Goal: Task Accomplishment & Management: Complete application form

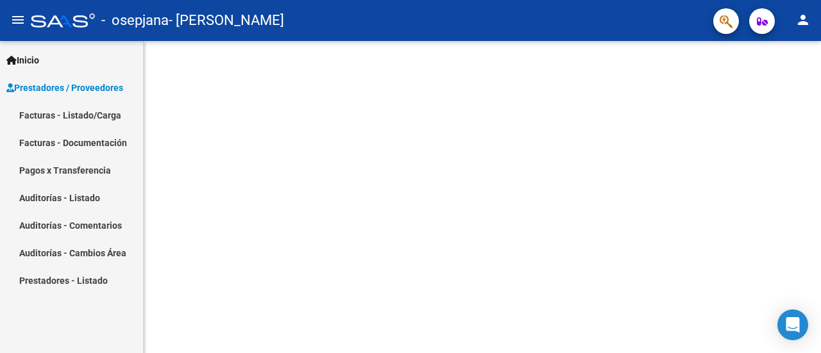
click at [91, 116] on link "Facturas - Listado/Carga" at bounding box center [71, 115] width 143 height 28
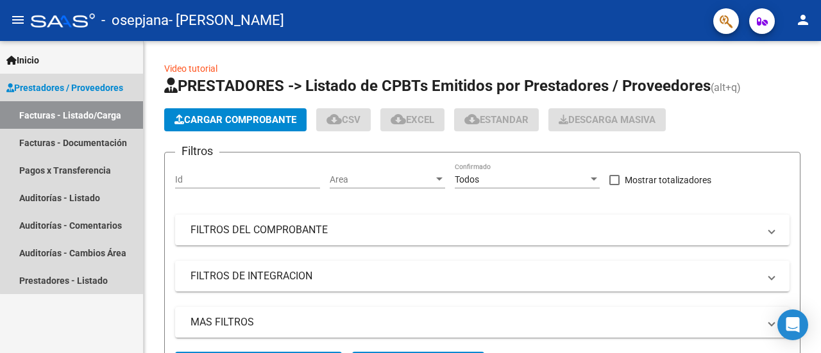
click at [91, 116] on link "Facturas - Listado/Carga" at bounding box center [71, 115] width 143 height 28
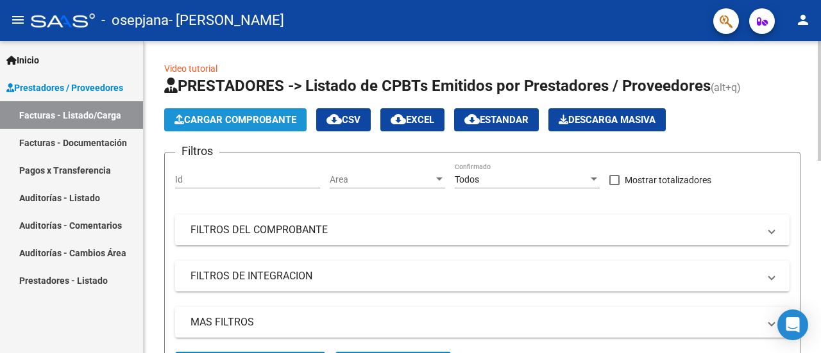
click at [261, 114] on span "Cargar Comprobante" at bounding box center [235, 120] width 122 height 12
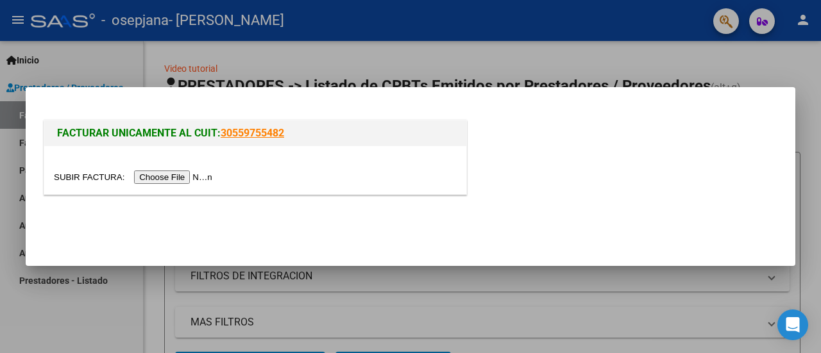
click at [164, 180] on input "file" at bounding box center [135, 177] width 162 height 13
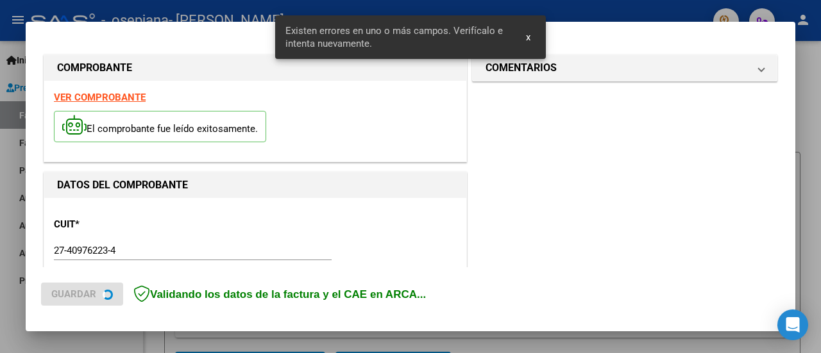
scroll to position [344, 0]
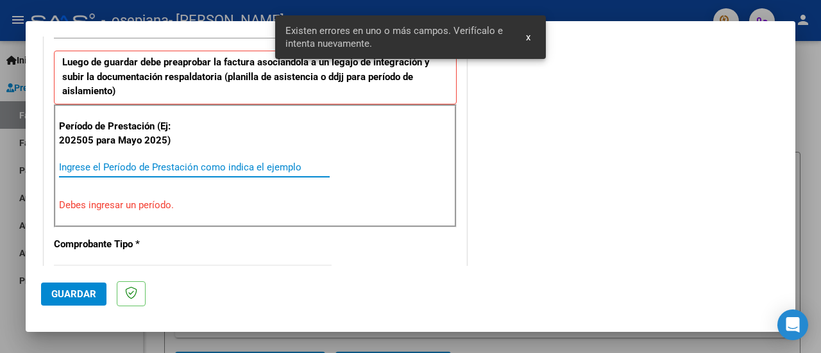
click at [114, 165] on input "Ingrese el Período de Prestación como indica el ejemplo" at bounding box center [194, 168] width 271 height 12
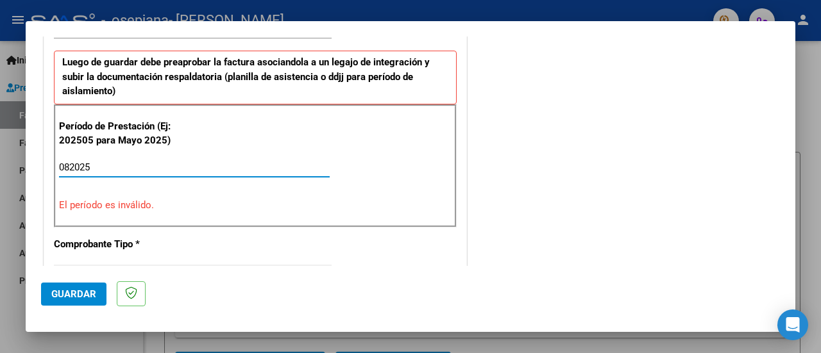
drag, startPoint x: 100, startPoint y: 170, endPoint x: 1, endPoint y: 135, distance: 104.9
click at [1, 135] on div "COMPROBANTE VER COMPROBANTE El comprobante fue leído exitosamente. DATOS DEL CO…" at bounding box center [410, 176] width 821 height 353
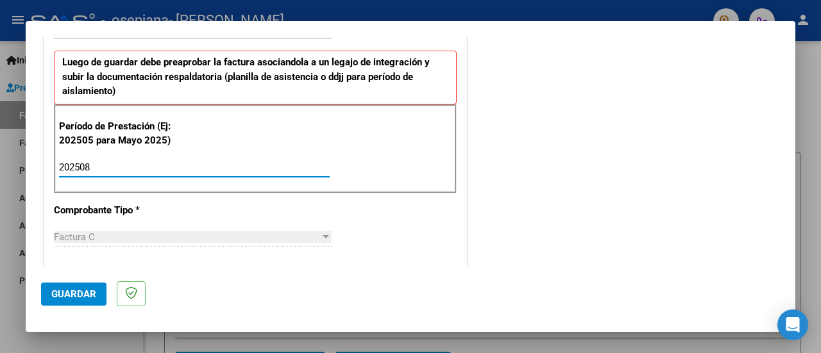
type input "202508"
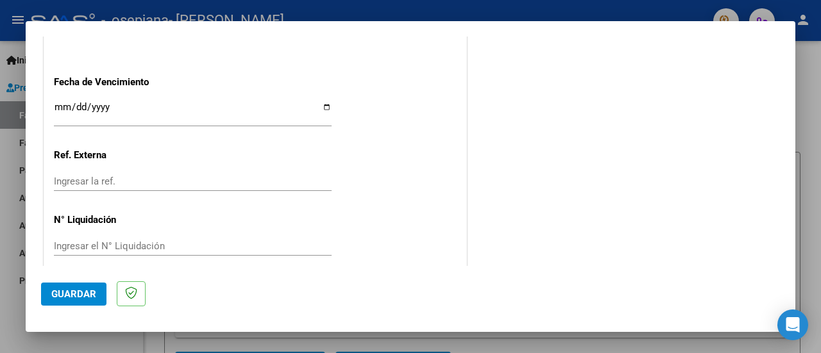
scroll to position [925, 0]
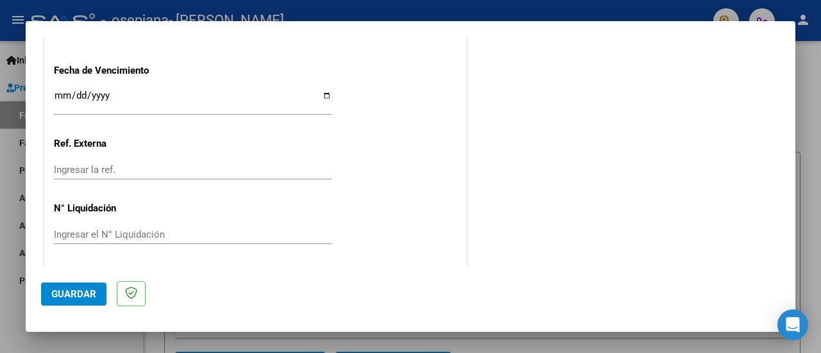
click at [85, 294] on span "Guardar" at bounding box center [73, 295] width 45 height 12
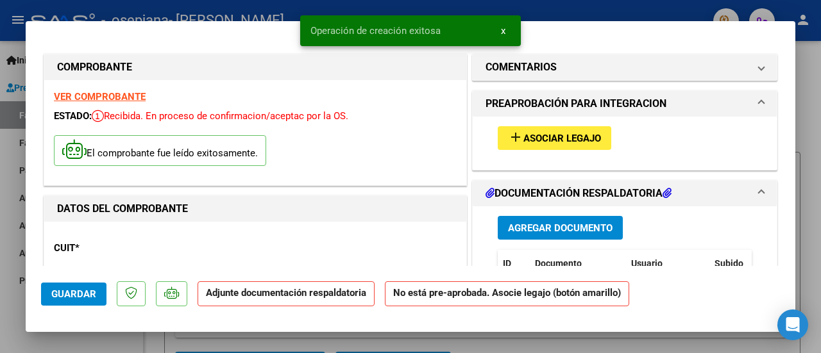
click at [577, 140] on span "Asociar Legajo" at bounding box center [562, 139] width 78 height 12
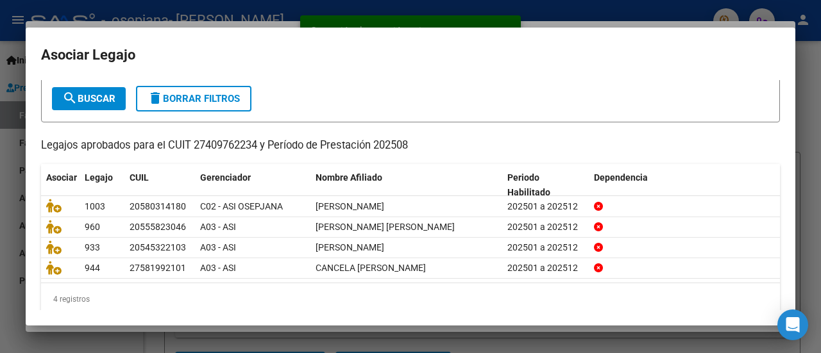
scroll to position [72, 0]
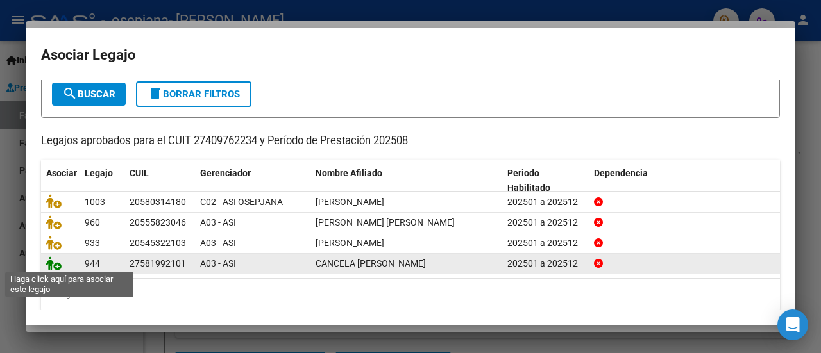
click at [53, 264] on icon at bounding box center [53, 264] width 15 height 14
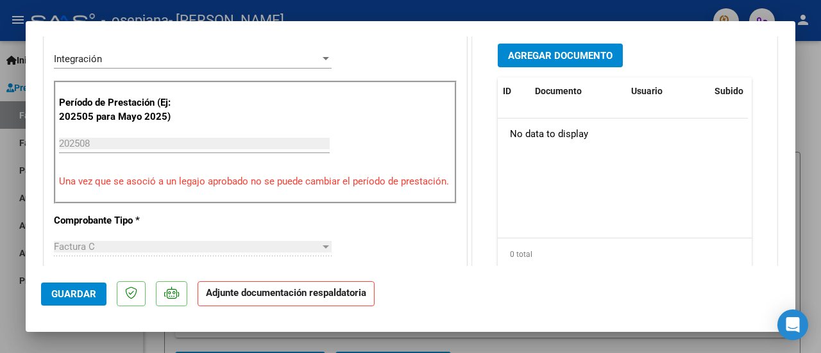
scroll to position [344, 0]
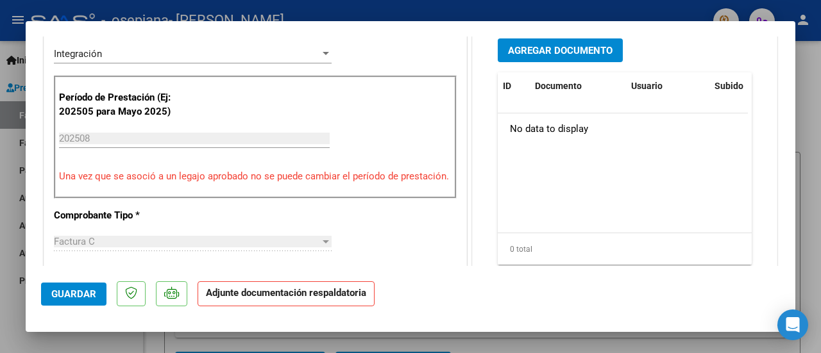
click at [345, 302] on p "Adjunte documentación respaldatoria" at bounding box center [286, 294] width 177 height 25
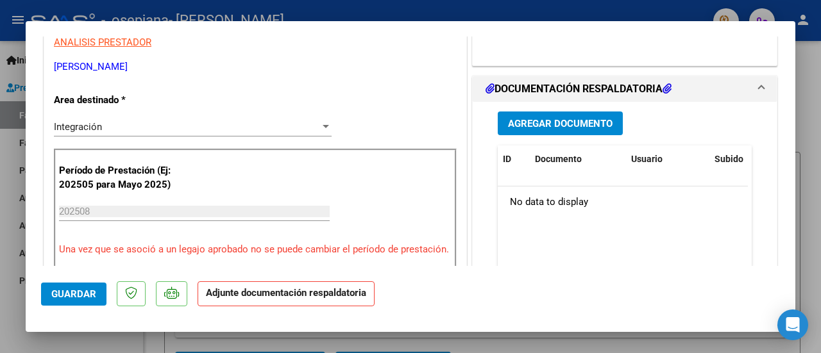
scroll to position [273, 0]
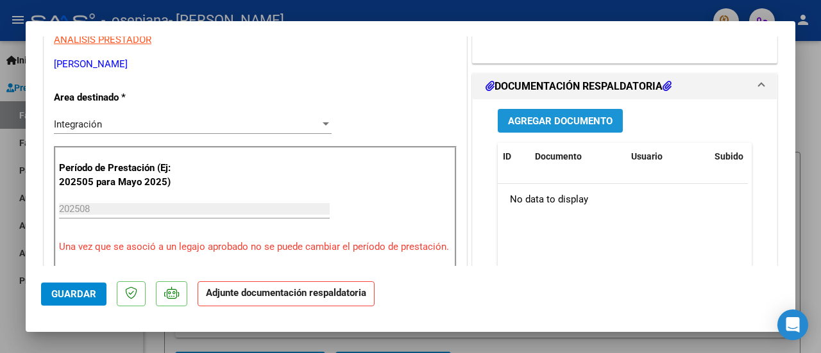
click at [540, 119] on span "Agregar Documento" at bounding box center [560, 121] width 105 height 12
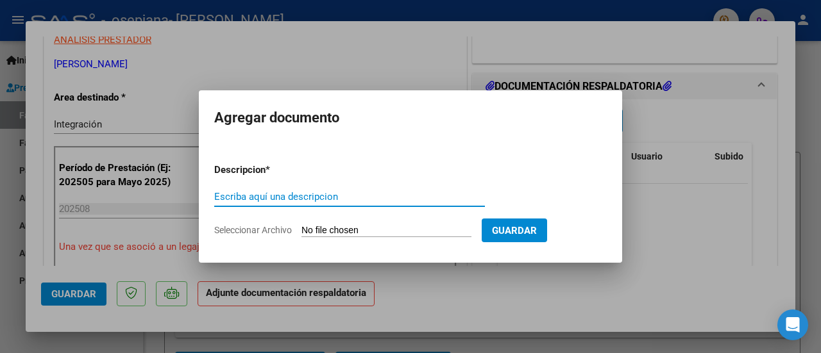
click at [237, 193] on input "Escriba aquí una descripcion" at bounding box center [349, 197] width 271 height 12
type input "asist"
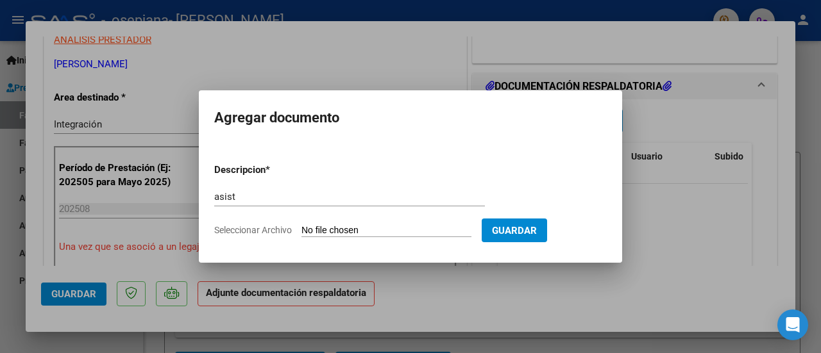
click at [343, 225] on input "Seleccionar Archivo" at bounding box center [386, 231] width 170 height 12
type input "C:\fakepath\[GEOGRAPHIC_DATA][PERSON_NAME].pdf"
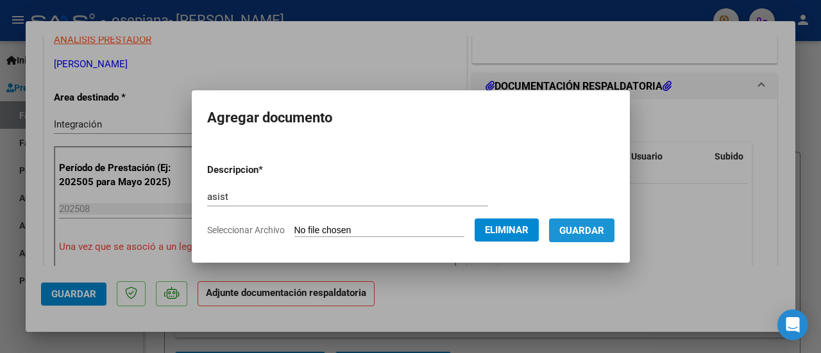
click at [604, 233] on span "Guardar" at bounding box center [581, 231] width 45 height 12
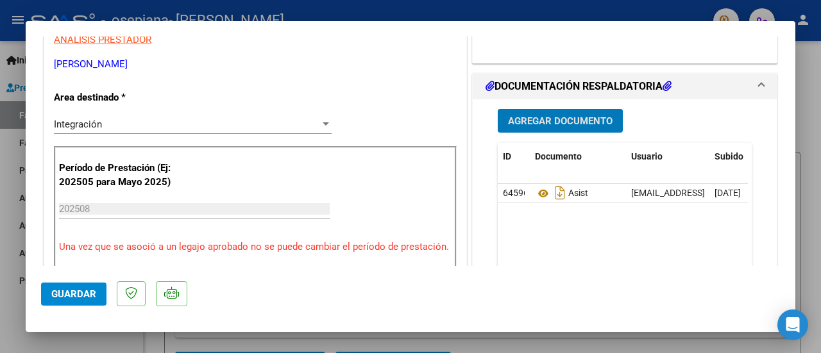
click at [90, 296] on span "Guardar" at bounding box center [73, 295] width 45 height 12
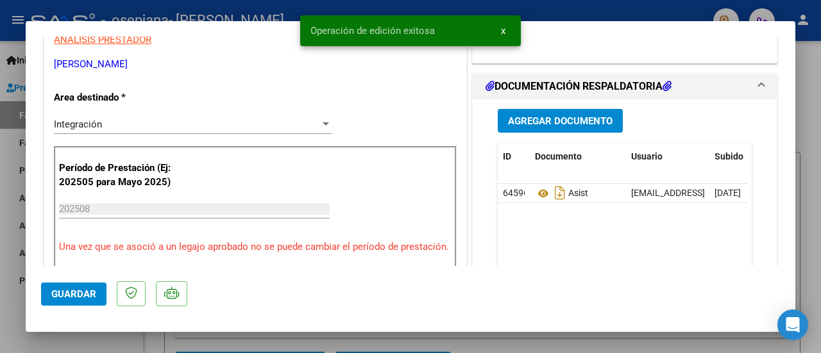
click at [820, 178] on div at bounding box center [410, 176] width 821 height 353
type input "$ 0,00"
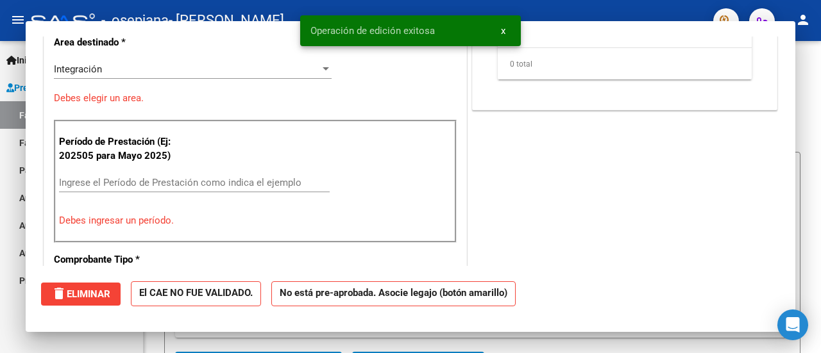
scroll to position [218, 0]
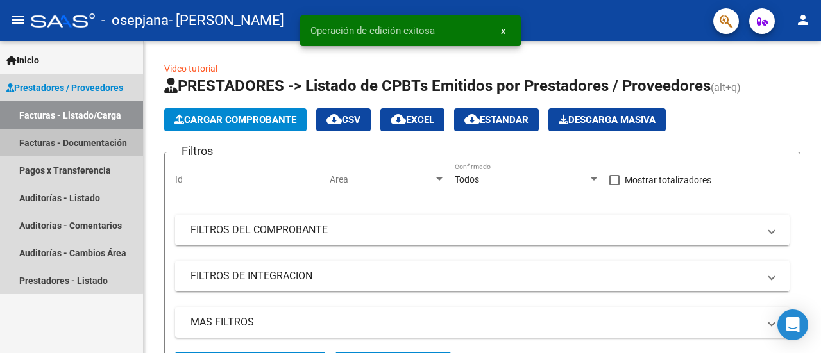
click at [56, 153] on link "Facturas - Documentación" at bounding box center [71, 143] width 143 height 28
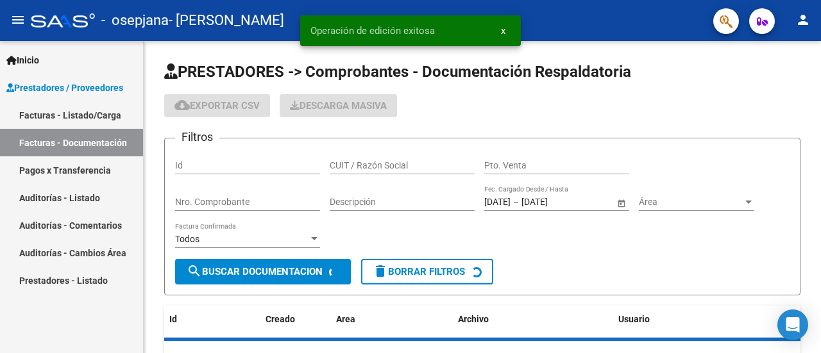
click at [60, 150] on link "Facturas - Documentación" at bounding box center [71, 143] width 143 height 28
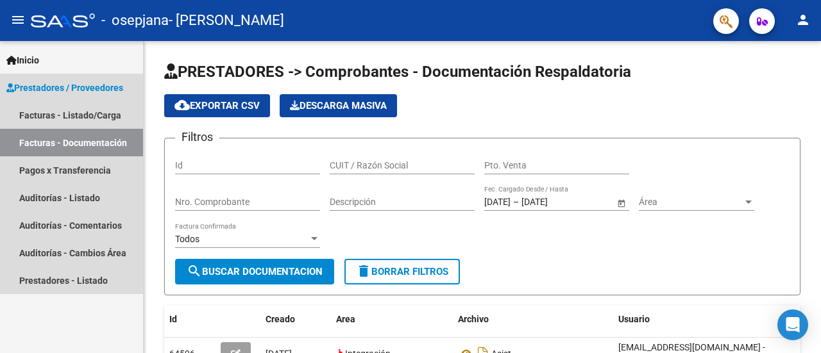
click at [60, 150] on link "Facturas - Documentación" at bounding box center [71, 143] width 143 height 28
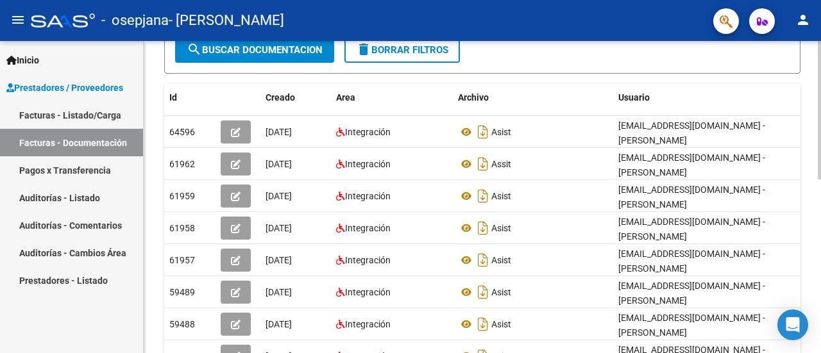
scroll to position [231, 0]
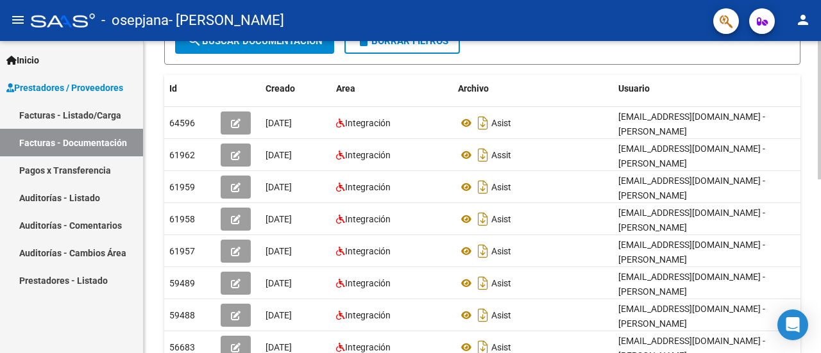
click at [808, 209] on div "PRESTADORES -> Comprobantes - Documentación Respaldatoria cloud_download Export…" at bounding box center [484, 157] width 680 height 695
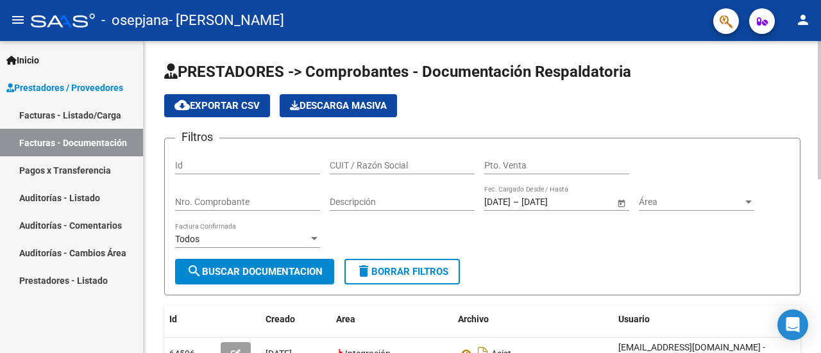
click at [802, 20] on div "menu - osepjana - [PERSON_NAME] person Inicio Instructivos Contacto OS Prestado…" at bounding box center [410, 176] width 821 height 353
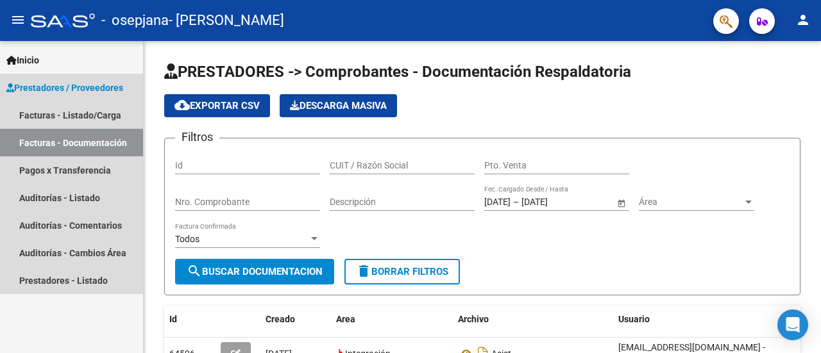
click at [69, 133] on link "Facturas - Documentación" at bounding box center [71, 143] width 143 height 28
click at [77, 117] on link "Facturas - Listado/Carga" at bounding box center [71, 115] width 143 height 28
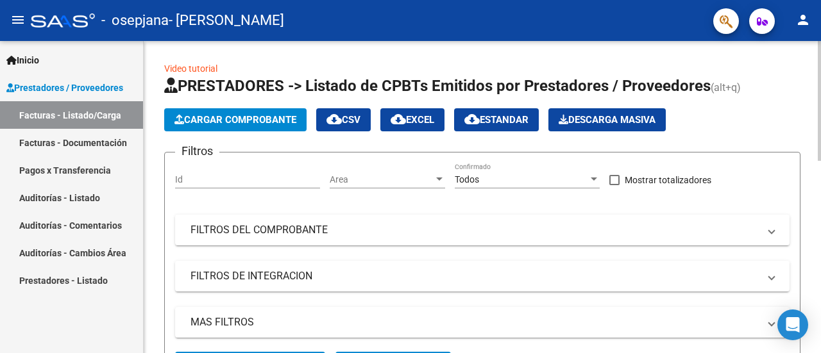
click at [283, 122] on span "Cargar Comprobante" at bounding box center [235, 120] width 122 height 12
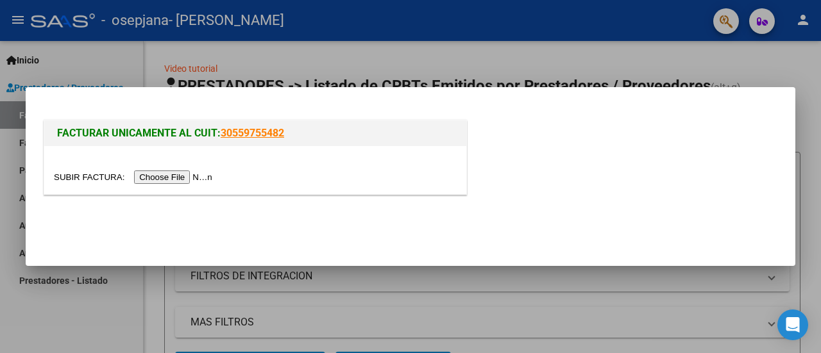
click at [190, 174] on input "file" at bounding box center [135, 177] width 162 height 13
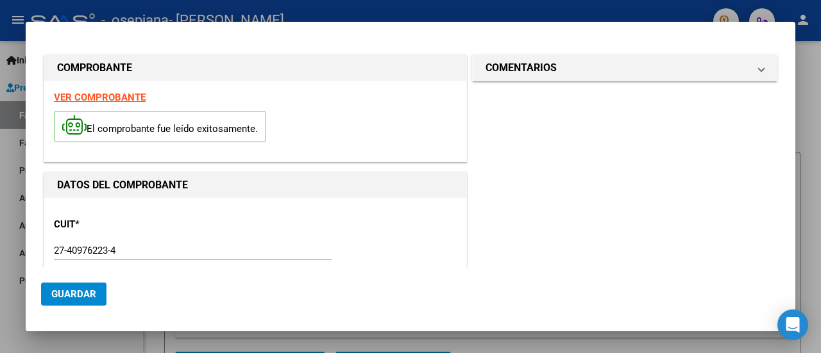
scroll to position [344, 0]
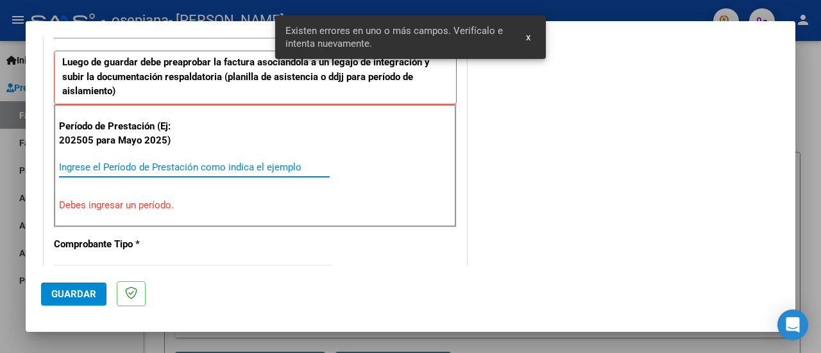
click at [103, 165] on input "Ingrese el Período de Prestación como indica el ejemplo" at bounding box center [194, 168] width 271 height 12
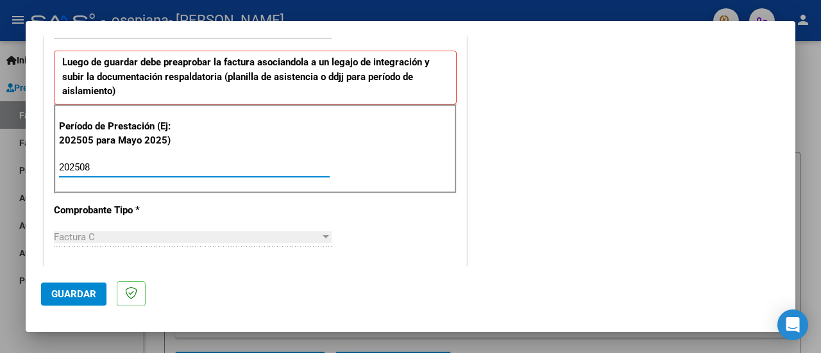
type input "202508"
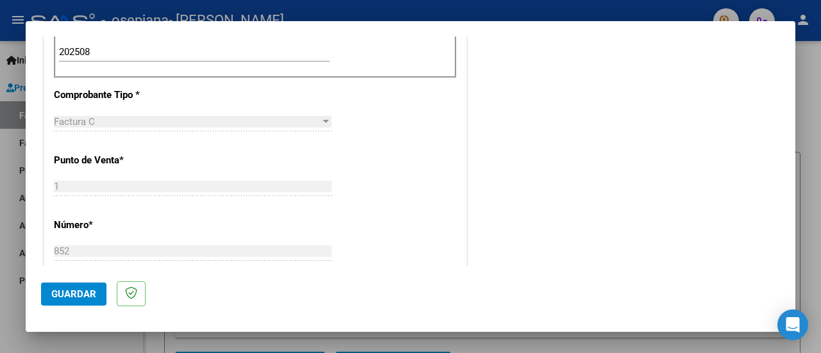
scroll to position [462, 0]
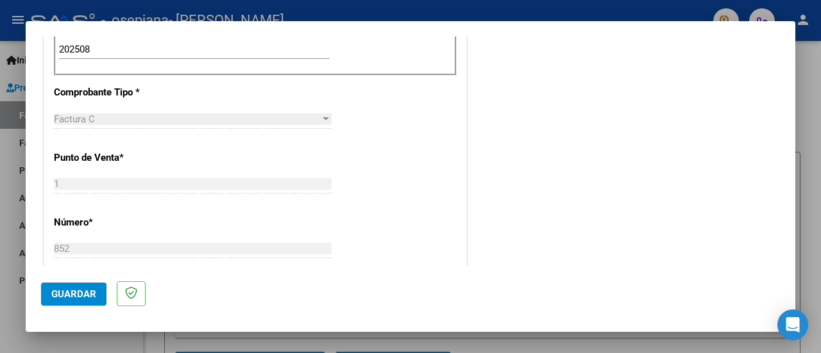
click at [73, 296] on span "Guardar" at bounding box center [73, 295] width 45 height 12
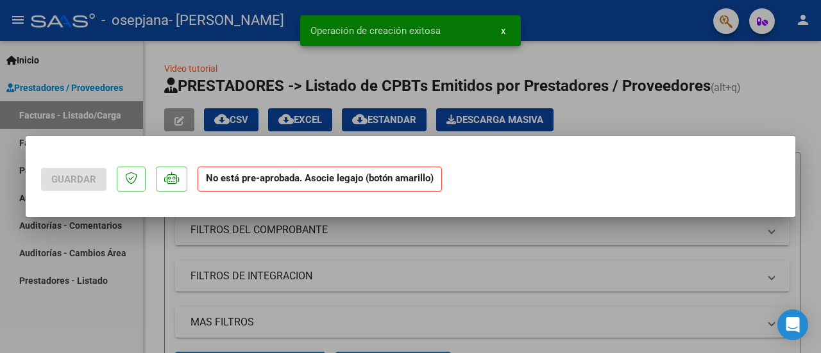
scroll to position [0, 0]
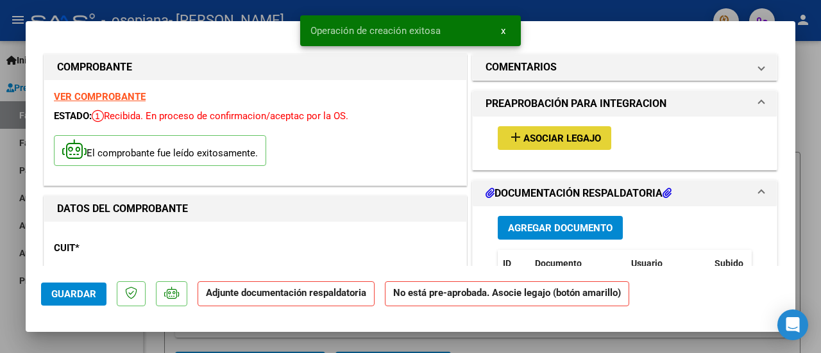
click at [586, 139] on span "Asociar Legajo" at bounding box center [562, 139] width 78 height 12
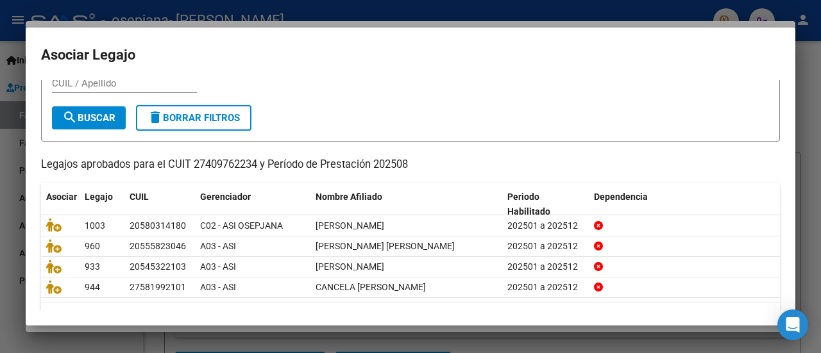
scroll to position [49, 0]
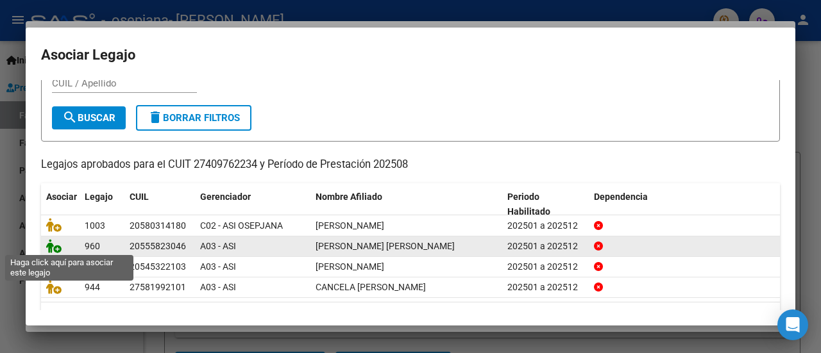
click at [51, 243] on icon at bounding box center [53, 246] width 15 height 14
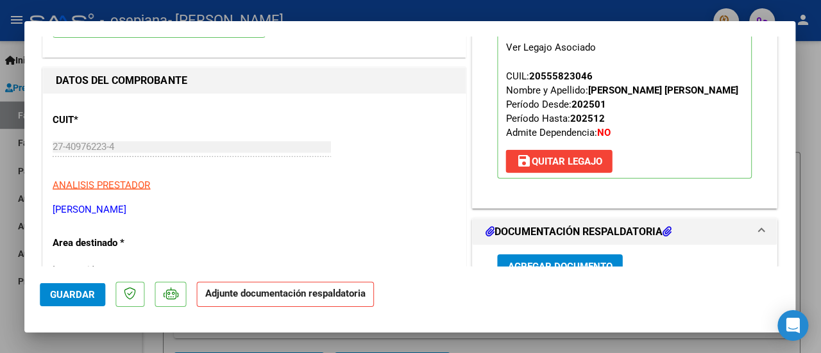
scroll to position [0, 0]
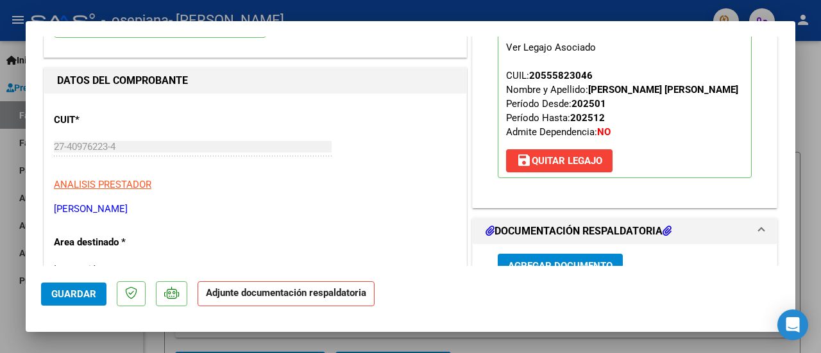
click at [575, 239] on h1 "DOCUMENTACIÓN RESPALDATORIA" at bounding box center [578, 231] width 186 height 15
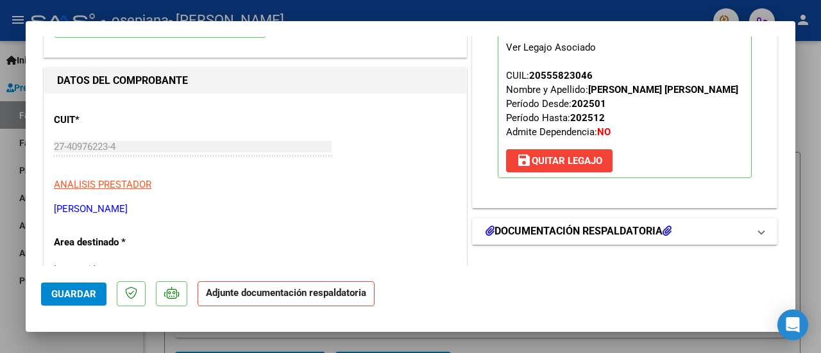
click at [488, 236] on icon at bounding box center [489, 231] width 9 height 10
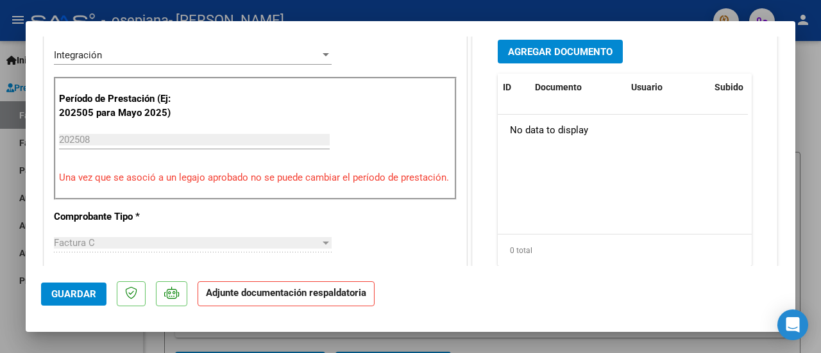
scroll to position [348, 0]
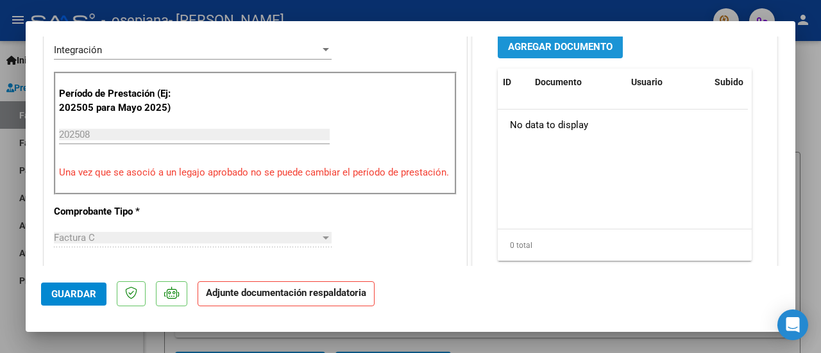
click at [521, 53] on span "Agregar Documento" at bounding box center [560, 47] width 105 height 12
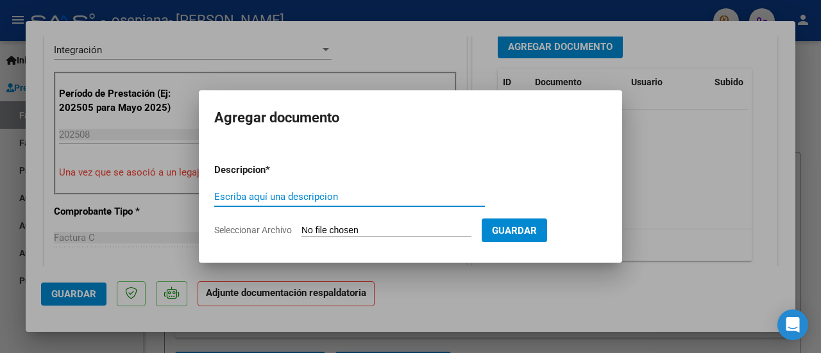
click at [332, 201] on input "Escriba aquí una descripcion" at bounding box center [349, 197] width 271 height 12
type input "asist"
click at [351, 232] on input "Seleccionar Archivo" at bounding box center [386, 231] width 170 height 12
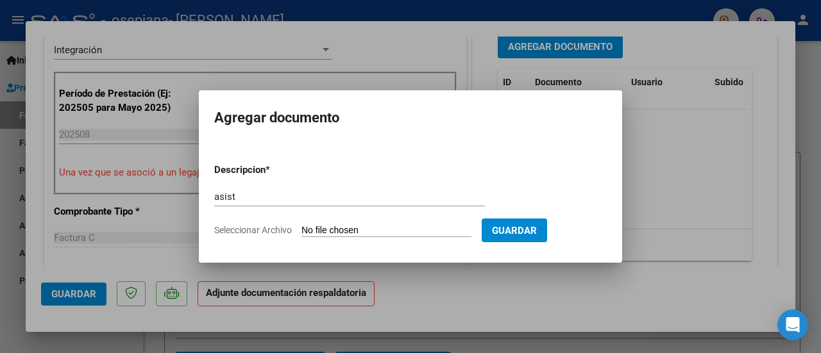
type input "C:\fakepath\[PERSON_NAME].pdf"
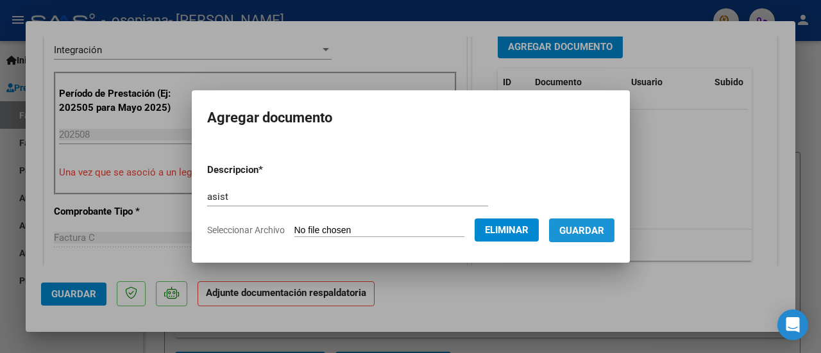
click at [583, 225] on span "Guardar" at bounding box center [581, 231] width 45 height 12
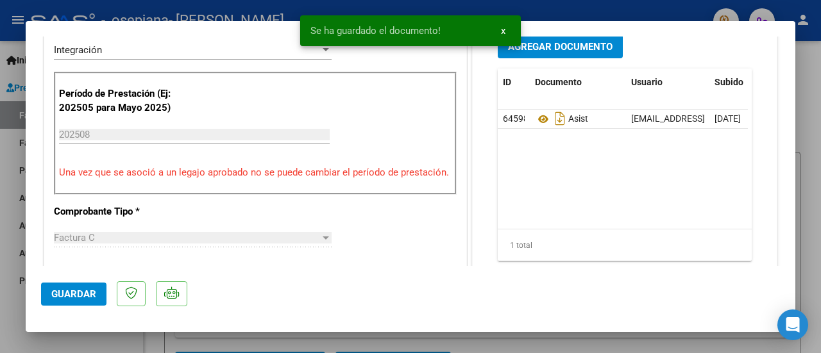
click at [804, 52] on div at bounding box center [410, 176] width 821 height 353
type input "$ 0,00"
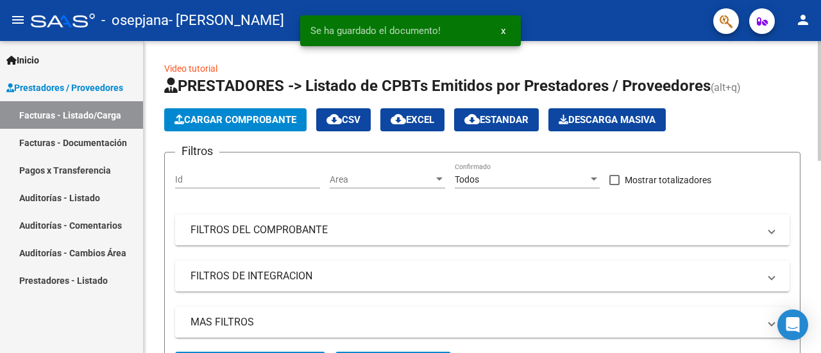
click at [234, 120] on span "Cargar Comprobante" at bounding box center [235, 120] width 122 height 12
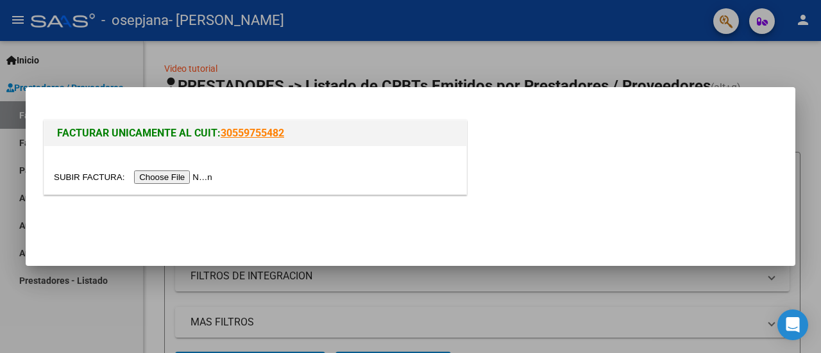
click at [151, 173] on input "file" at bounding box center [135, 177] width 162 height 13
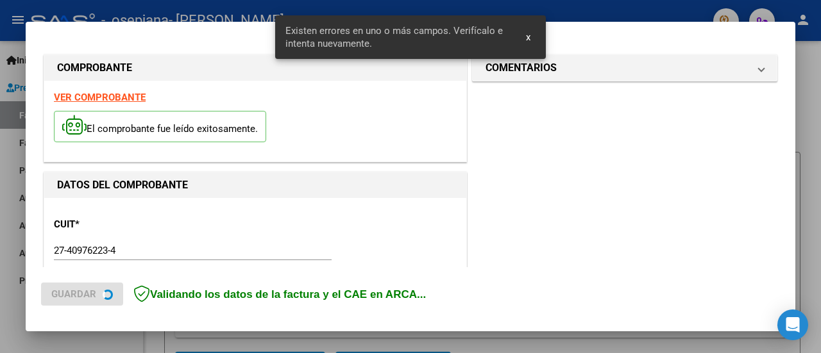
scroll to position [344, 0]
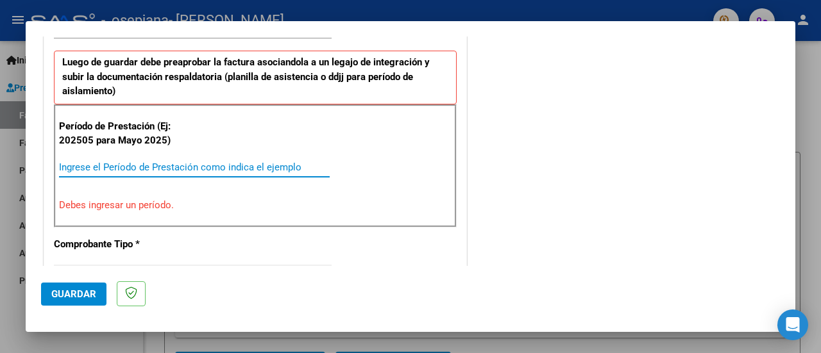
click at [203, 163] on input "Ingrese el Período de Prestación como indica el ejemplo" at bounding box center [194, 168] width 271 height 12
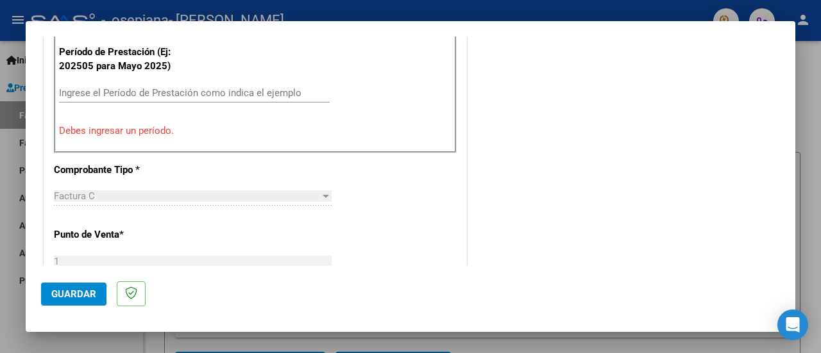
scroll to position [421, 0]
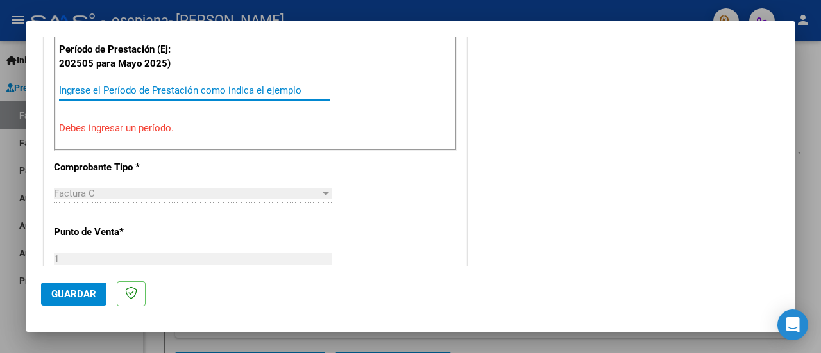
click at [131, 87] on input "Ingrese el Período de Prestación como indica el ejemplo" at bounding box center [194, 91] width 271 height 12
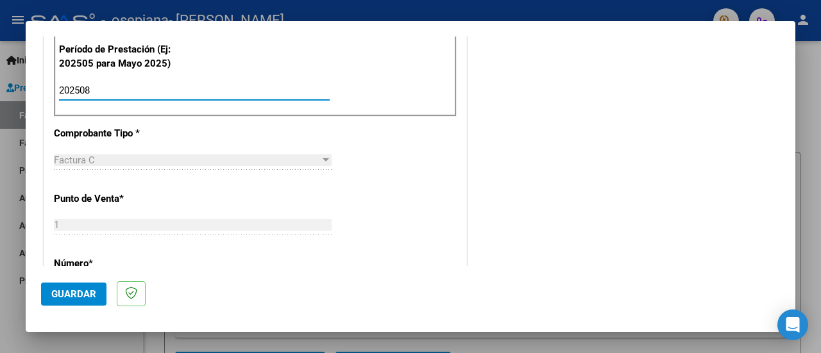
type input "202508"
click at [80, 304] on button "Guardar" at bounding box center [73, 294] width 65 height 23
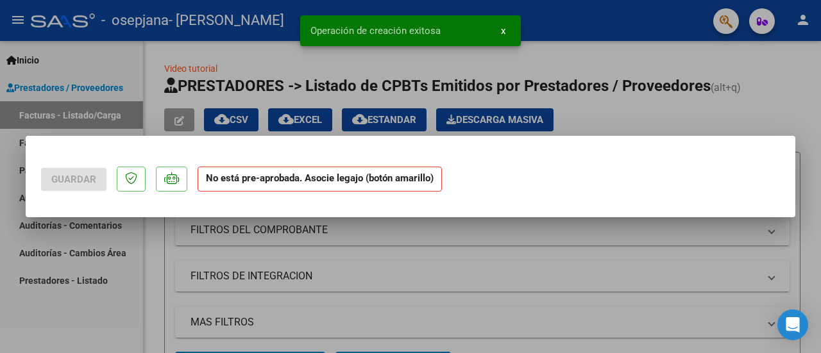
scroll to position [0, 0]
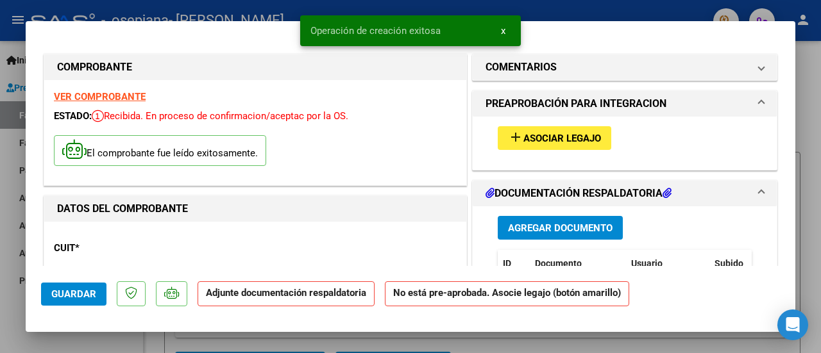
click at [559, 133] on span "Asociar Legajo" at bounding box center [562, 139] width 78 height 12
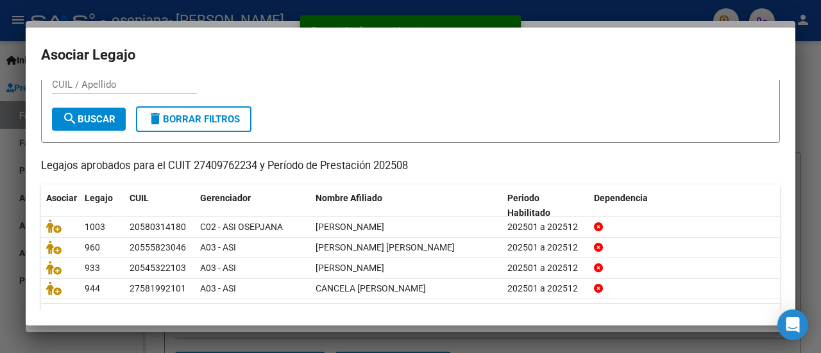
scroll to position [60, 0]
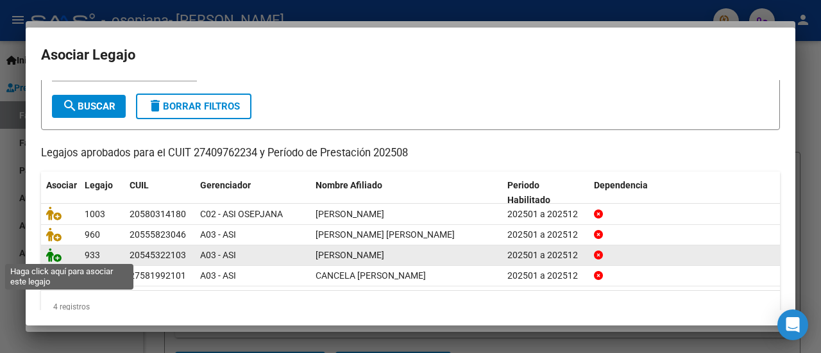
click at [47, 252] on icon at bounding box center [53, 255] width 15 height 14
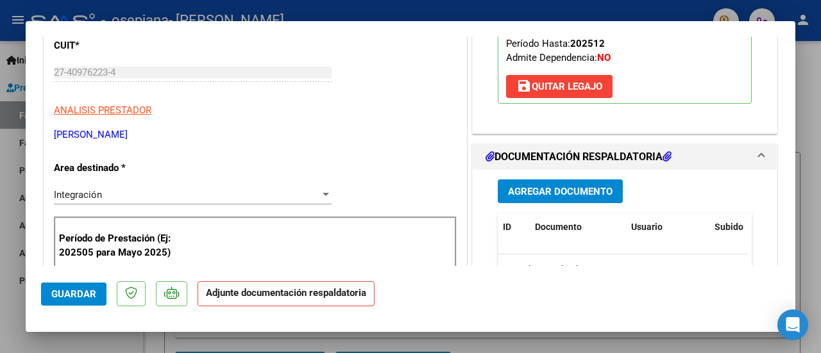
scroll to position [214, 0]
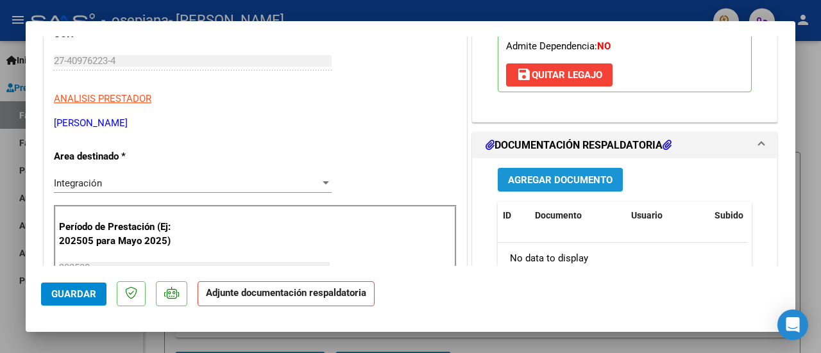
click at [501, 181] on button "Agregar Documento" at bounding box center [560, 180] width 125 height 24
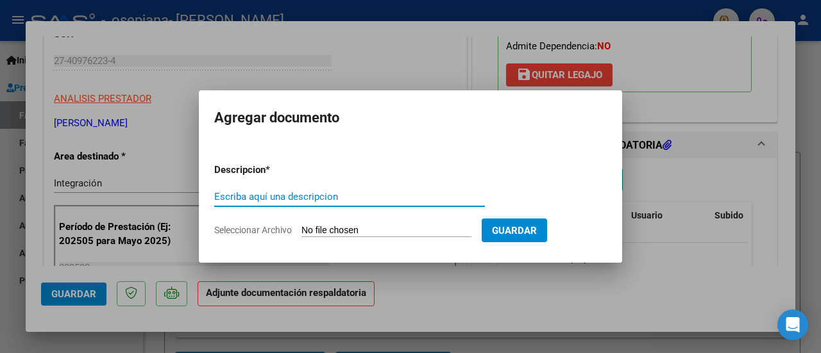
click at [353, 194] on input "Escriba aquí una descripcion" at bounding box center [349, 197] width 271 height 12
type input "asist"
click at [310, 232] on input "Seleccionar Archivo" at bounding box center [386, 231] width 170 height 12
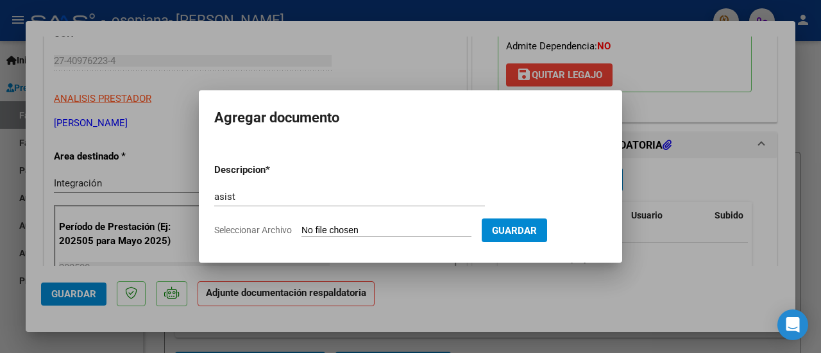
click at [344, 225] on input "Seleccionar Archivo" at bounding box center [386, 231] width 170 height 12
type input "C:\fakepath\[PERSON_NAME].pdf"
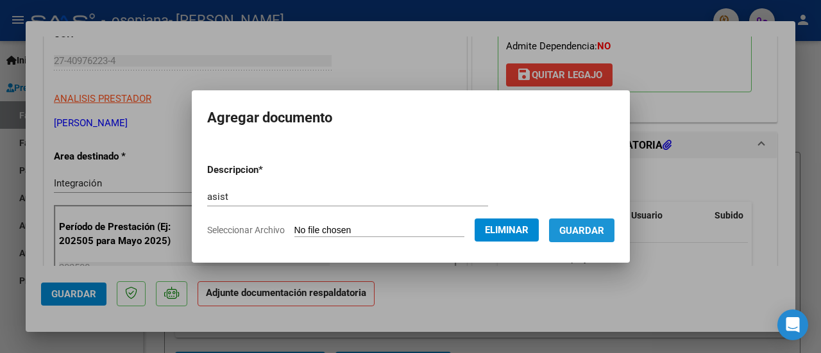
click at [603, 230] on span "Guardar" at bounding box center [581, 231] width 45 height 12
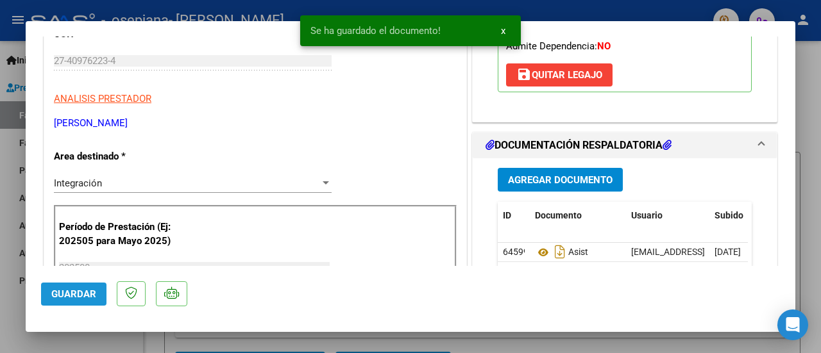
click at [60, 287] on button "Guardar" at bounding box center [73, 294] width 65 height 23
click at [804, 60] on div at bounding box center [410, 176] width 821 height 353
type input "$ 0,00"
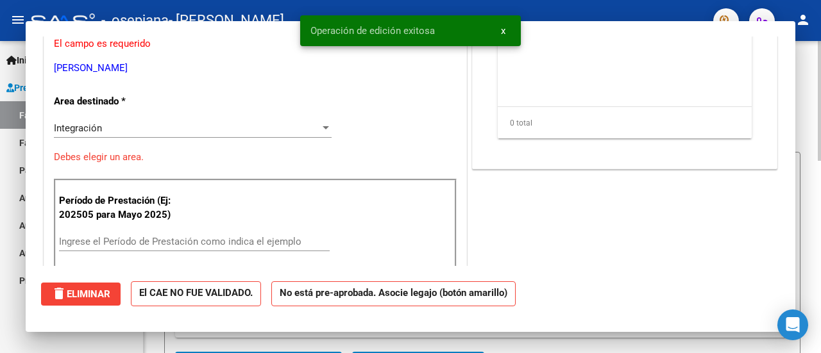
scroll to position [176, 0]
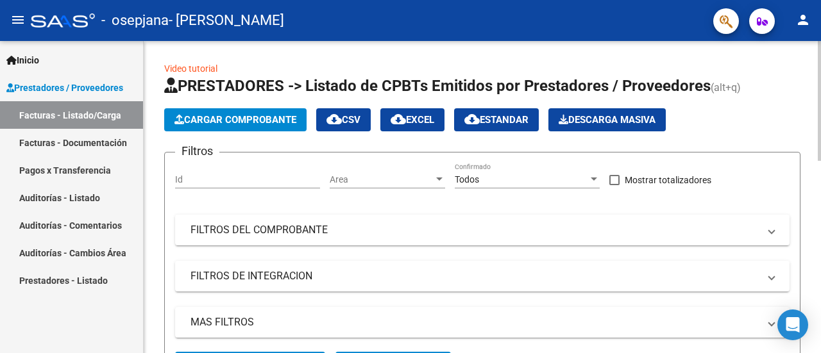
click at [243, 111] on button "Cargar Comprobante" at bounding box center [235, 119] width 142 height 23
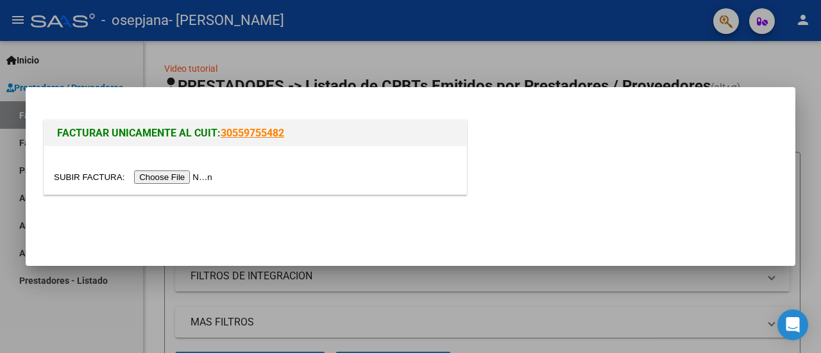
click at [164, 179] on input "file" at bounding box center [135, 177] width 162 height 13
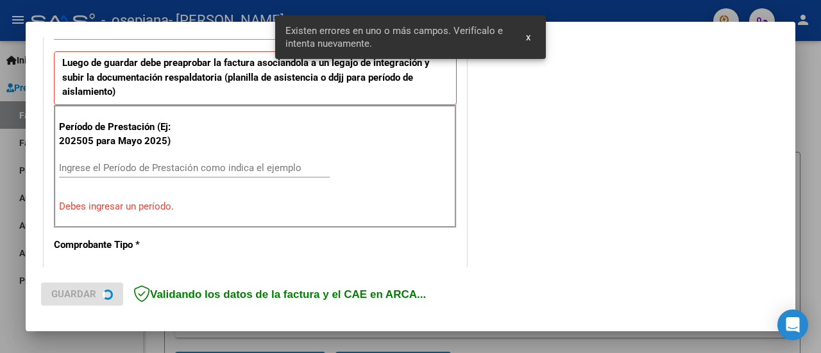
scroll to position [545, 0]
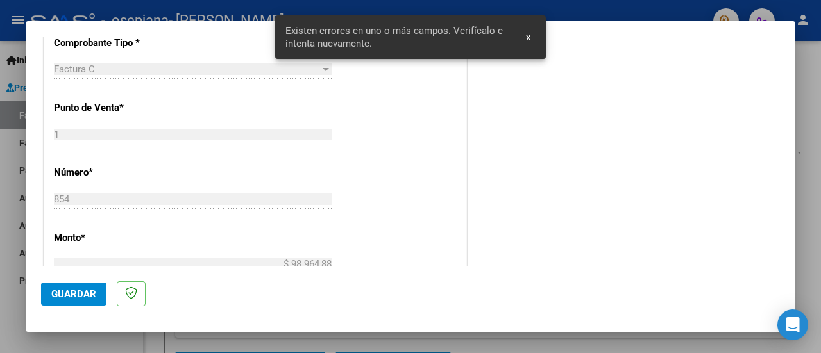
click at [219, 278] on mat-dialog-actions "Guardar" at bounding box center [410, 291] width 739 height 51
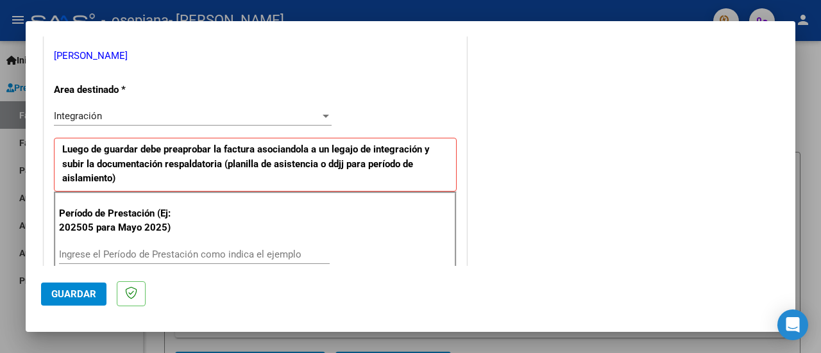
scroll to position [347, 0]
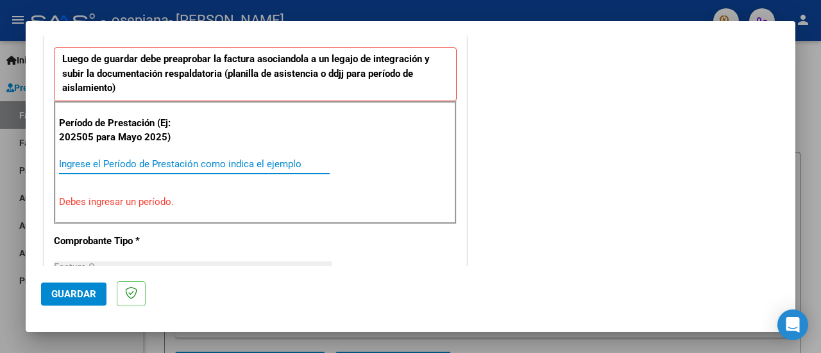
click at [84, 166] on input "Ingrese el Período de Prestación como indica el ejemplo" at bounding box center [194, 164] width 271 height 12
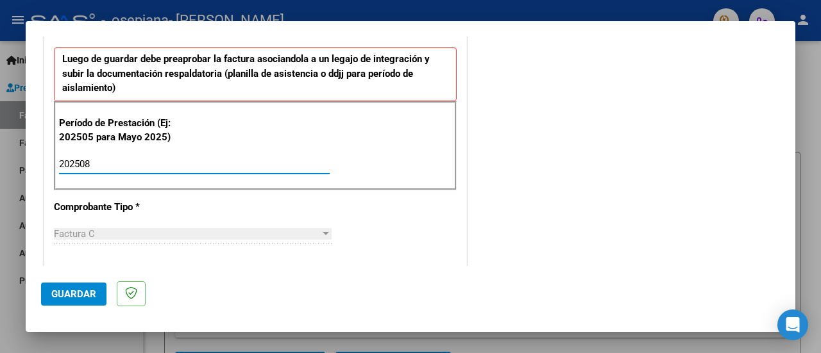
type input "202508"
click at [65, 299] on button "Guardar" at bounding box center [73, 294] width 65 height 23
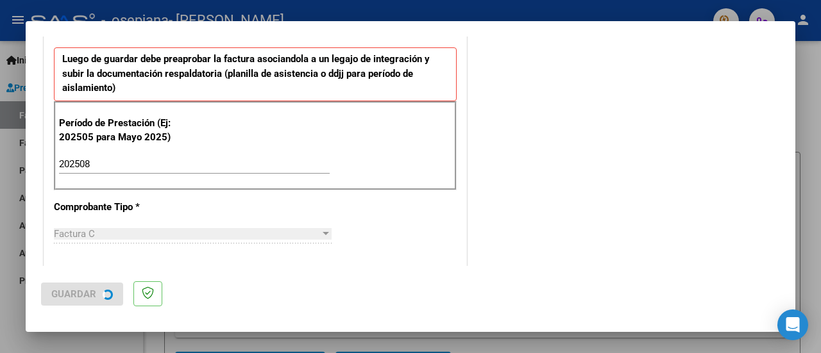
scroll to position [0, 0]
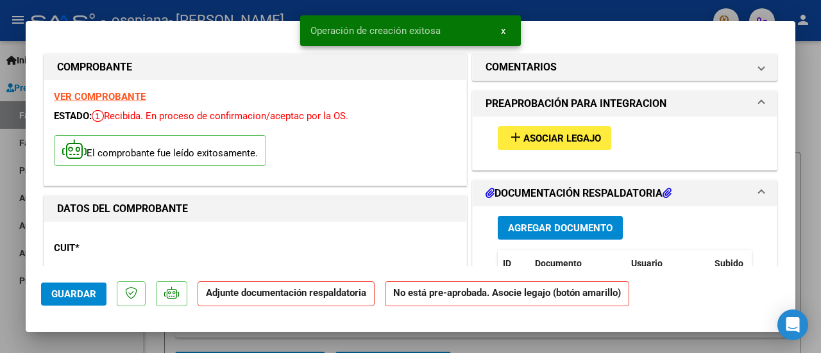
click at [514, 133] on mat-icon "add" at bounding box center [515, 137] width 15 height 15
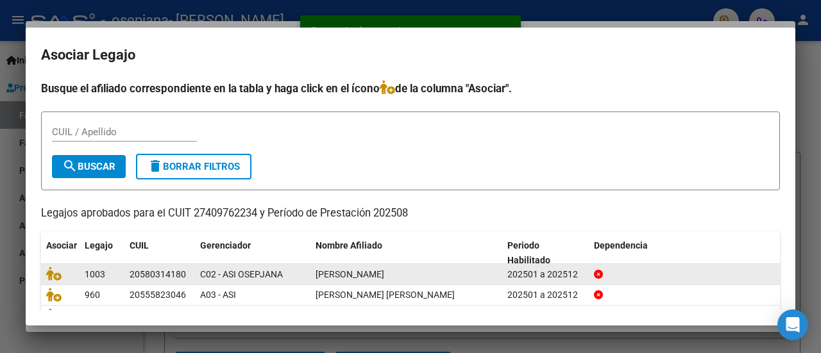
click at [384, 278] on span "[PERSON_NAME]" at bounding box center [350, 274] width 69 height 10
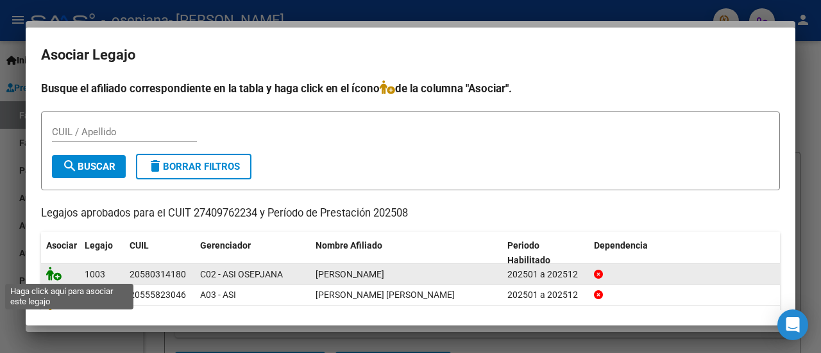
click at [51, 273] on icon at bounding box center [53, 274] width 15 height 14
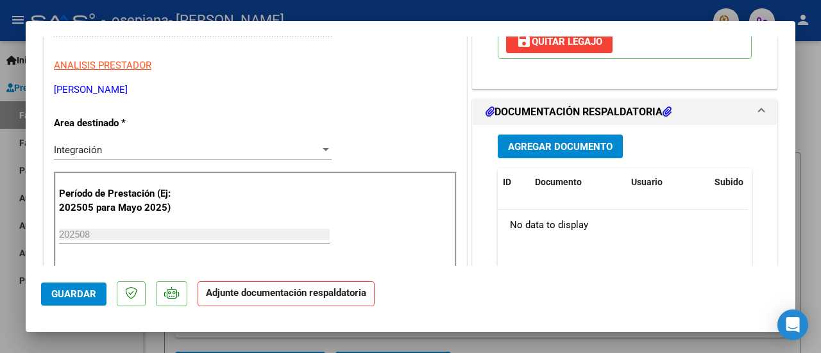
scroll to position [250, 0]
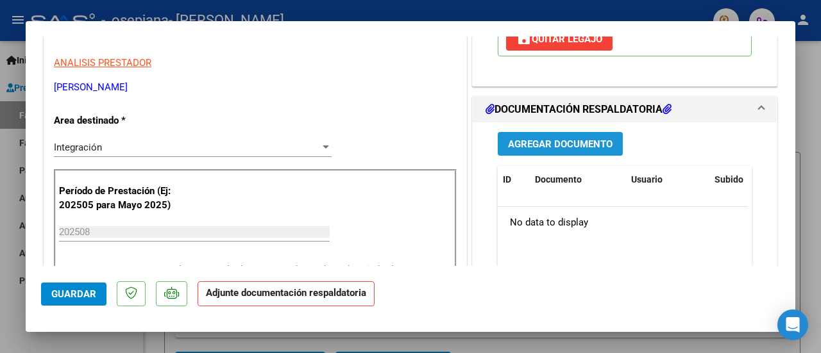
click at [581, 139] on span "Agregar Documento" at bounding box center [560, 145] width 105 height 12
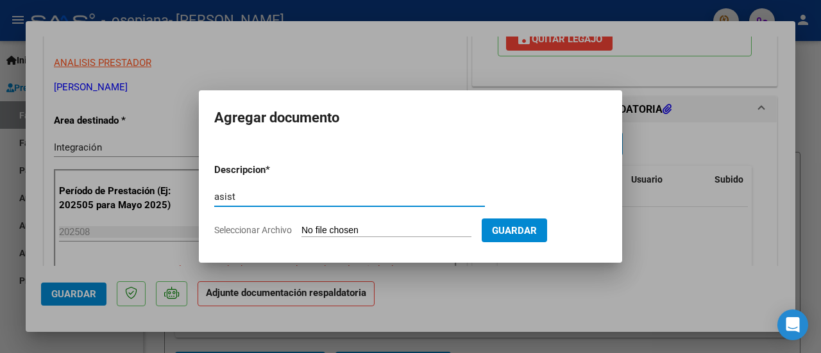
type input "asist"
click at [361, 225] on input "Seleccionar Archivo" at bounding box center [386, 231] width 170 height 12
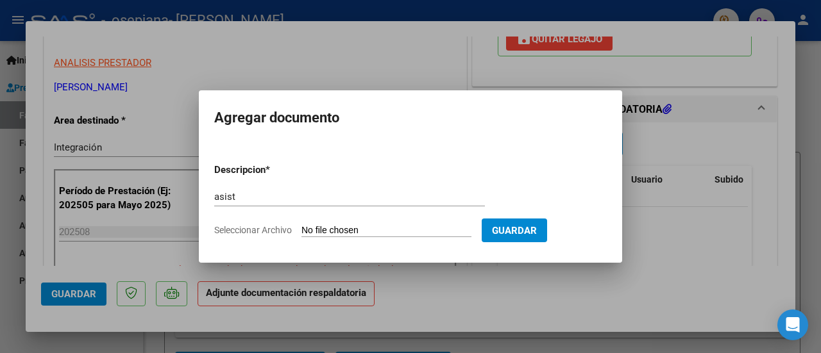
type input "C:\fakepath\[PERSON_NAME].pdf"
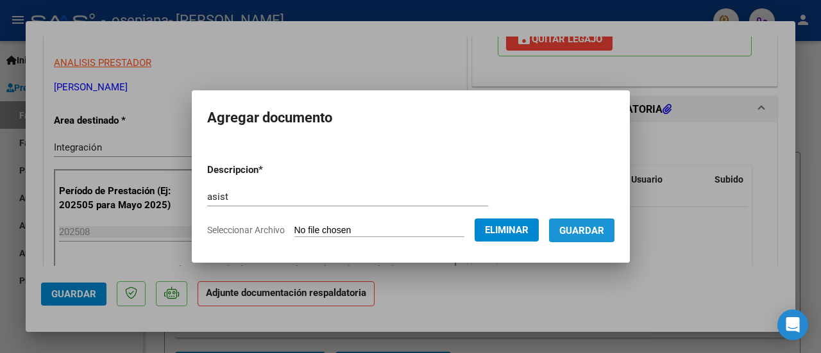
click at [576, 239] on button "Guardar" at bounding box center [581, 231] width 65 height 24
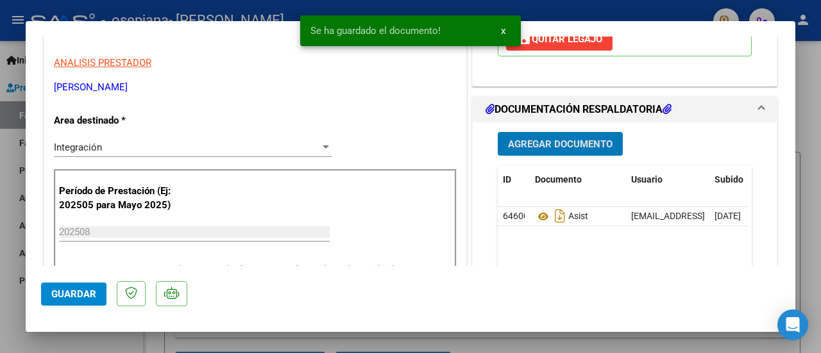
click at [64, 299] on span "Guardar" at bounding box center [73, 295] width 45 height 12
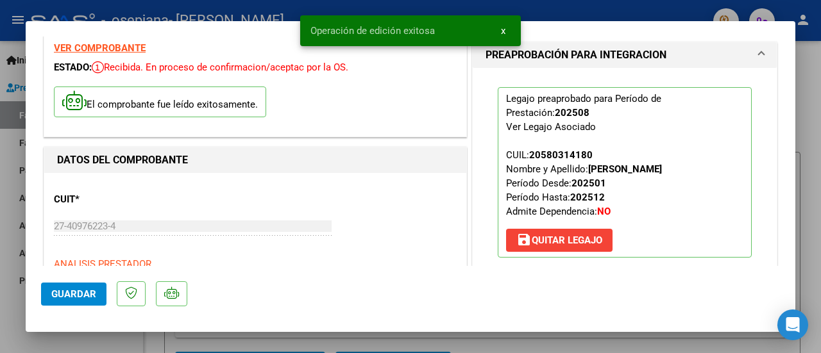
click at [799, 67] on div at bounding box center [410, 176] width 821 height 353
type input "$ 0,00"
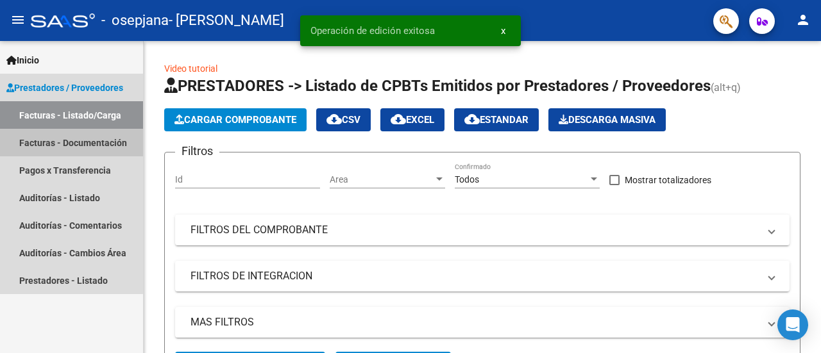
click at [68, 142] on link "Facturas - Documentación" at bounding box center [71, 143] width 143 height 28
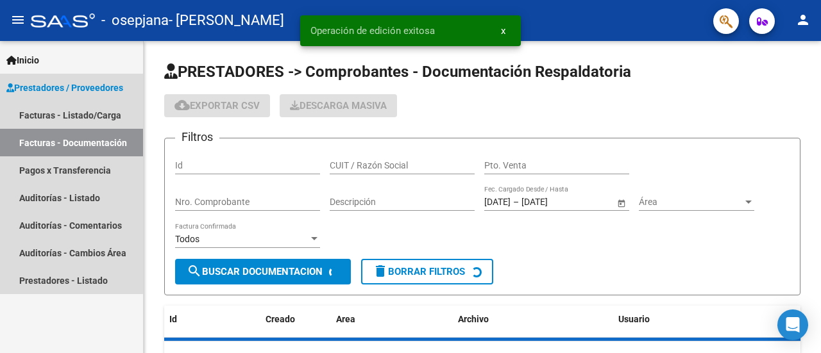
click at [68, 142] on link "Facturas - Documentación" at bounding box center [71, 143] width 143 height 28
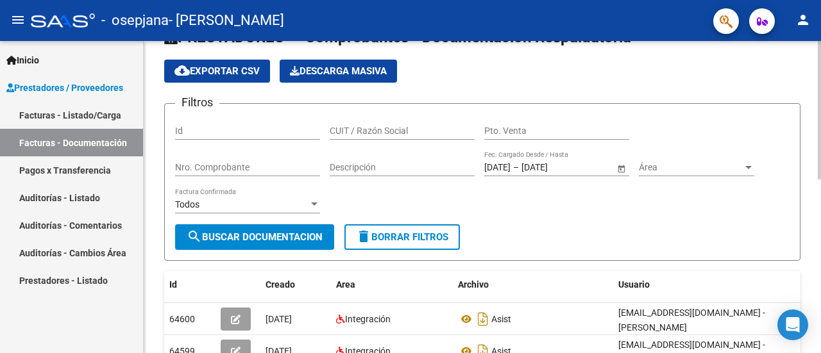
click at [800, 83] on div "PRESTADORES -> Comprobantes - Documentación Respaldatoria cloud_download Export…" at bounding box center [484, 353] width 680 height 695
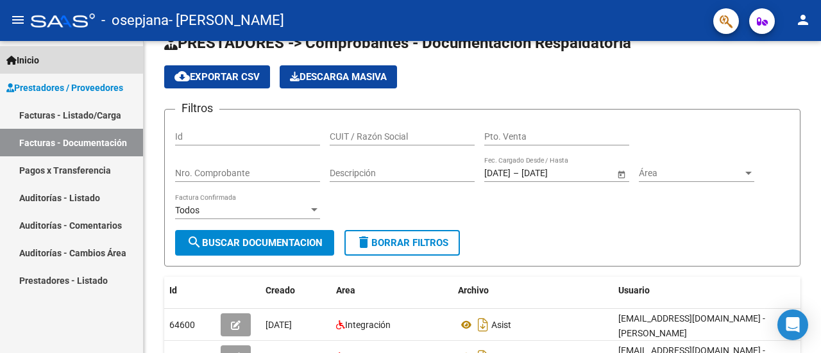
click at [32, 56] on span "Inicio" at bounding box center [22, 60] width 33 height 14
